Goal: Information Seeking & Learning: Learn about a topic

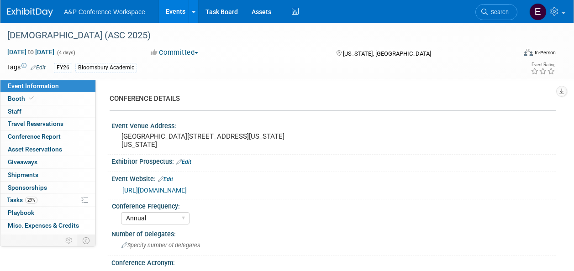
select select "Annual"
select select "Level 2"
select select "In-Person Booth"
select select "Criminology"
select select "Bloomsbury Academic"
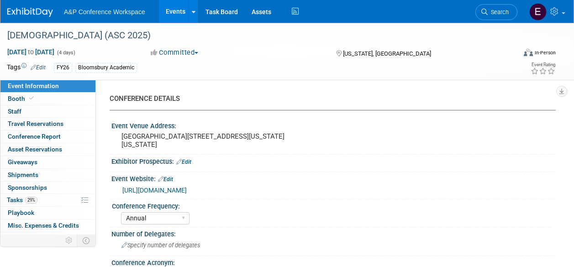
select select "[PERSON_NAME]"
select select "Networking/Commissioning"
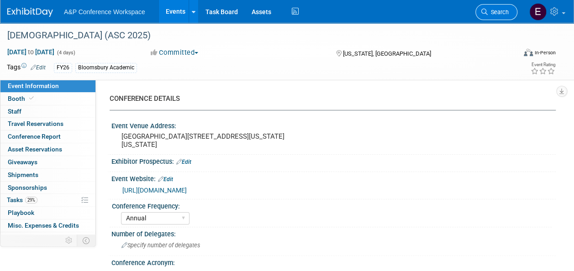
click at [494, 11] on span "Search" at bounding box center [498, 12] width 21 height 7
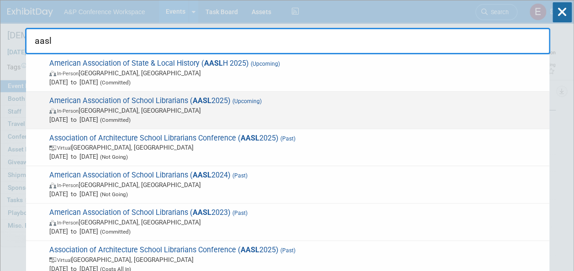
type input "aasl"
click at [219, 101] on span "American Association of School Librarians ( AASL 2025) (Upcoming) In-Person St.…" at bounding box center [296, 110] width 499 height 28
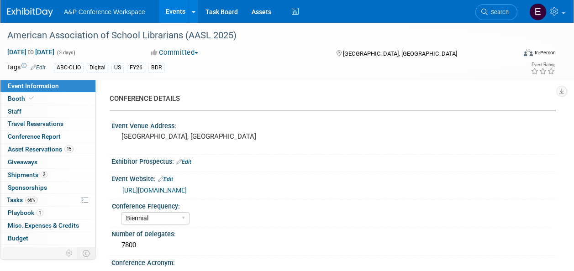
select select "Biennial"
select select "Level 1"
select select "In-Person Booth"
select select "Schools"
select select "Bloomsbury Digital Resources"
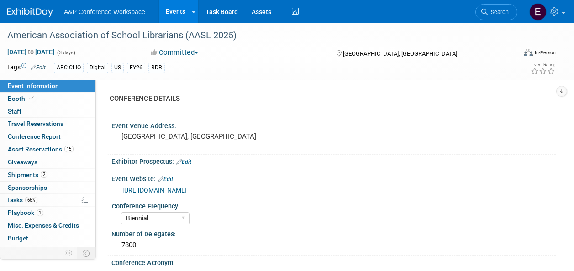
select select "[PERSON_NAME]"
select select "BDR Product Awareness and Trial Generation​"
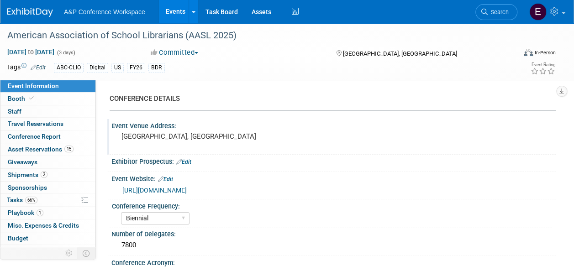
click at [473, 123] on div "Event Venue Address:" at bounding box center [333, 124] width 445 height 11
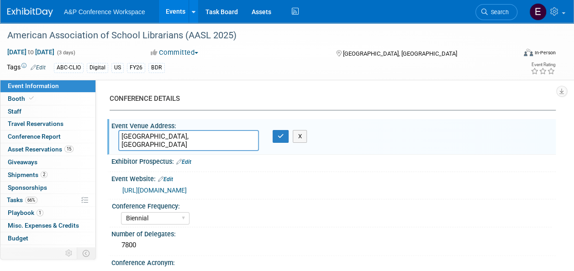
click at [473, 87] on div "CONFERENCE DETAILS Event Venue Address: St Louis, MI St Louis, MI X Exhibitor P…" at bounding box center [326, 180] width 460 height 201
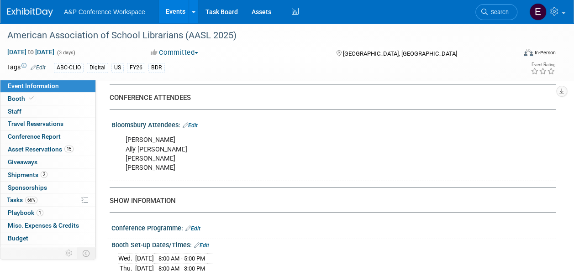
scroll to position [603, 0]
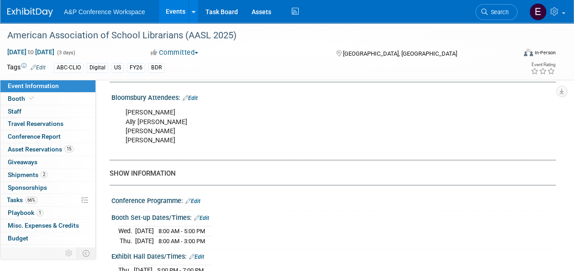
click at [370, 185] on div at bounding box center [333, 185] width 446 height 0
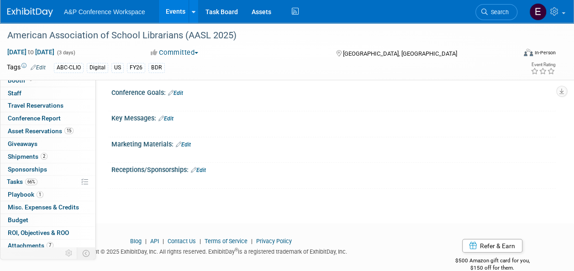
scroll to position [33, 0]
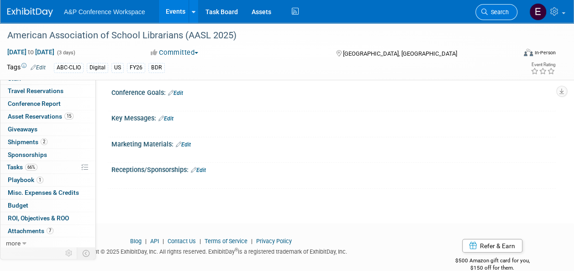
click at [504, 16] on link "Search" at bounding box center [497, 12] width 42 height 16
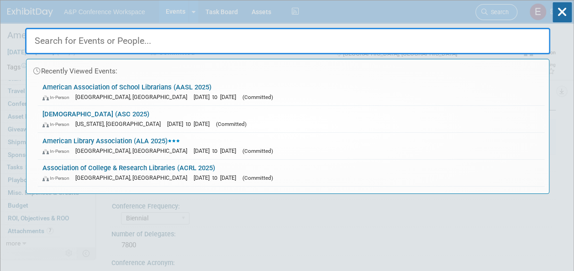
paste input "American Association of State & Local History"
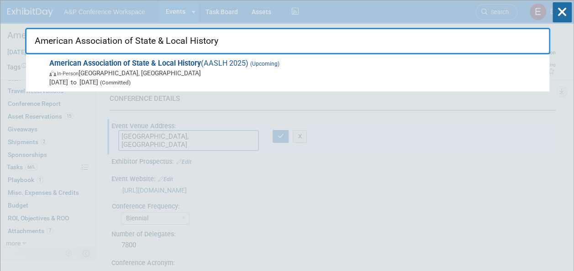
click at [510, 43] on input "American Association of State & Local History" at bounding box center [287, 41] width 525 height 27
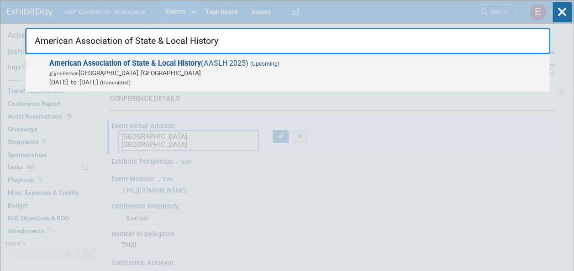
type input "American Association of State & Local History"
click at [213, 65] on span "American Association of State & Local History (AASLH 2025) (Upcoming) In-Person…" at bounding box center [296, 73] width 499 height 28
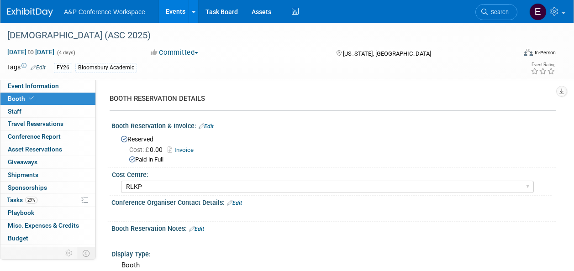
select select "RLKP"
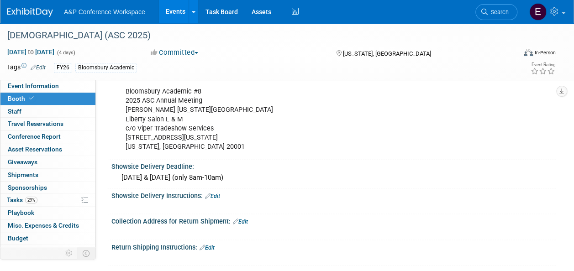
click at [387, 218] on div "Collection Address for Return Shipment: Edit" at bounding box center [333, 220] width 445 height 12
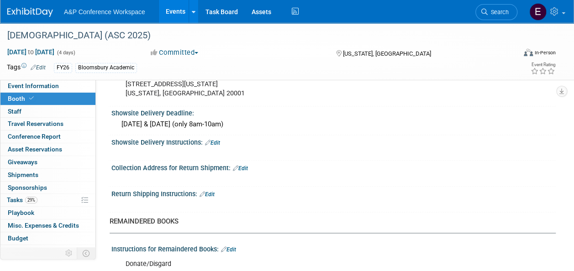
scroll to position [756, 0]
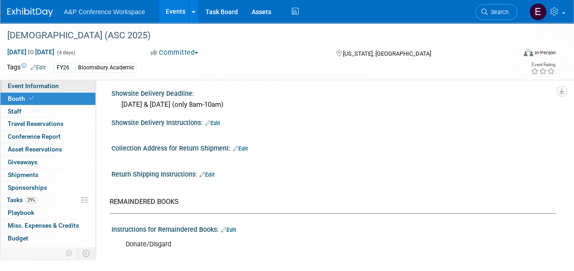
click at [60, 81] on link "Event Information" at bounding box center [47, 86] width 95 height 12
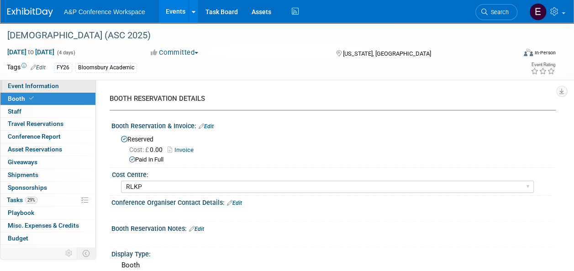
select select "Annual"
select select "Level 2"
select select "In-Person Booth"
select select "Criminology"
select select "Bloomsbury Academic"
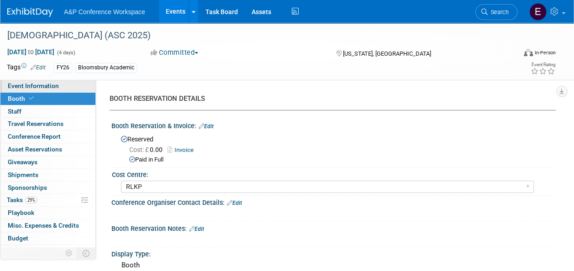
select select "[PERSON_NAME]"
select select "Networking/Commissioning"
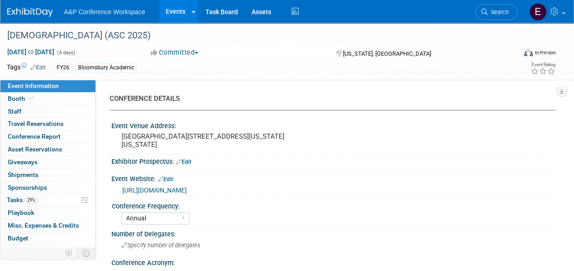
click at [518, 183] on div "Event Website: Edit" at bounding box center [333, 178] width 445 height 12
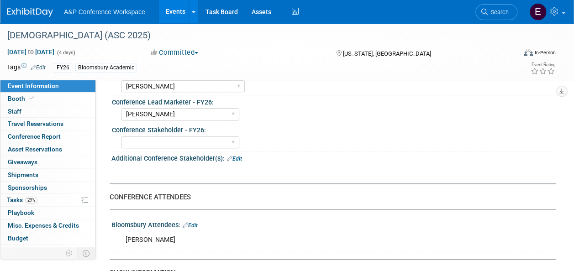
scroll to position [448, 0]
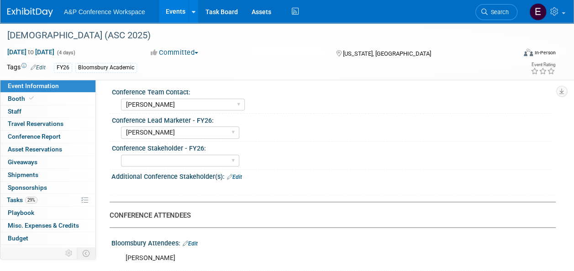
click at [309, 164] on div "[PERSON_NAME] [PERSON_NAME] [PERSON_NAME] [PERSON_NAME] [PERSON_NAME] [PERSON_N…" at bounding box center [336, 160] width 431 height 15
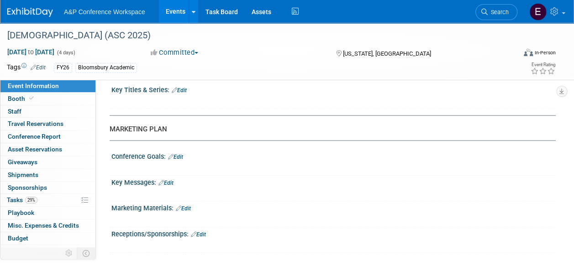
scroll to position [924, 0]
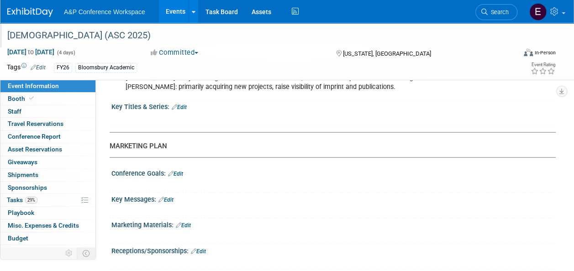
drag, startPoint x: 143, startPoint y: 34, endPoint x: 9, endPoint y: 33, distance: 133.4
click at [9, 33] on div "[DEMOGRAPHIC_DATA] (ASC 2025)" at bounding box center [256, 35] width 505 height 16
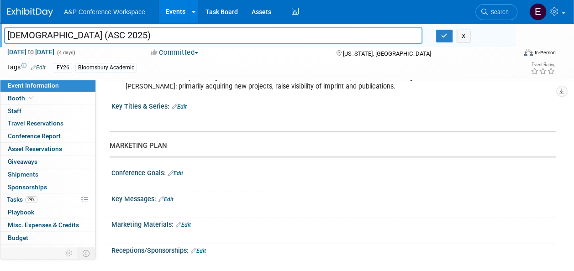
click at [39, 33] on input "[DEMOGRAPHIC_DATA] (ASC 2025)" at bounding box center [213, 35] width 419 height 16
click at [32, 202] on span "29%" at bounding box center [31, 199] width 12 height 7
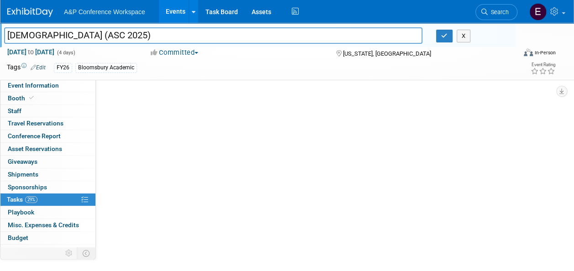
scroll to position [0, 0]
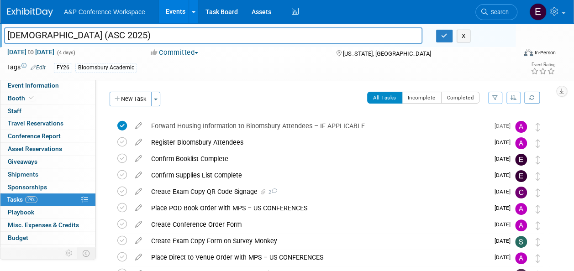
click at [146, 36] on input "[DEMOGRAPHIC_DATA] (ASC 2025)" at bounding box center [213, 35] width 419 height 16
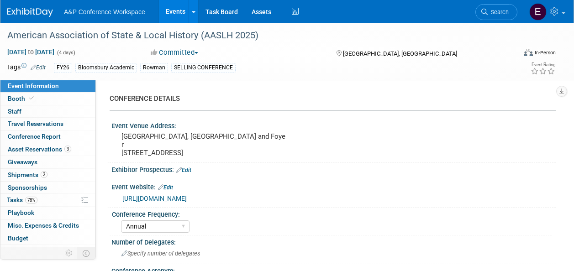
select select "Annual"
select select "Level 2"
select select "In-Person Booth"
select select "Museum Professionals"
select select "Bloomsbury Academic"
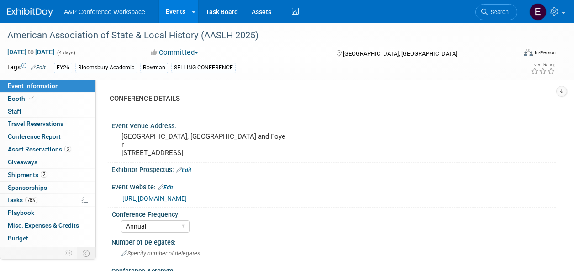
select select "[PERSON_NAME]"
select select "Brand/Subject Presence​"
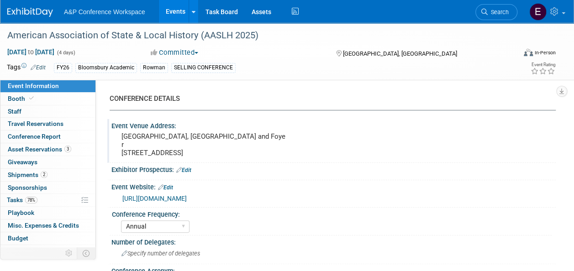
click at [345, 146] on div "Event Venue Address: Hilton Cincinnati Netherland Plaza 3rd Floor, Hall of Mirr…" at bounding box center [331, 140] width 449 height 43
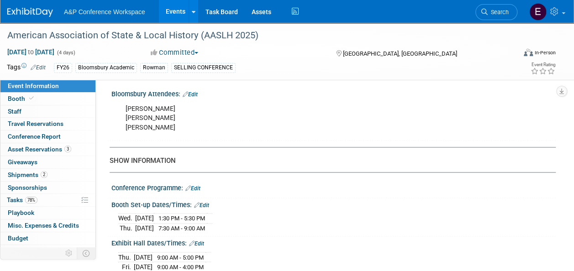
scroll to position [658, 0]
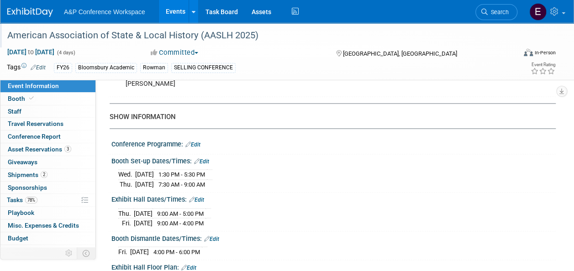
click at [133, 37] on div "American Association of State & Local History (AASLH 2025)" at bounding box center [256, 35] width 505 height 16
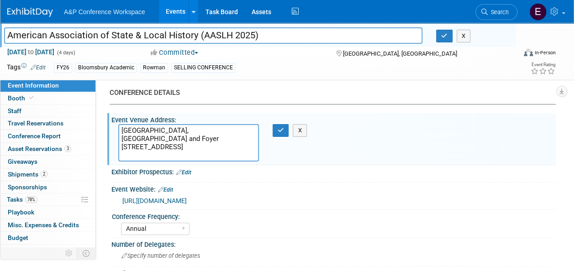
scroll to position [0, 0]
